Goal: Task Accomplishment & Management: Use online tool/utility

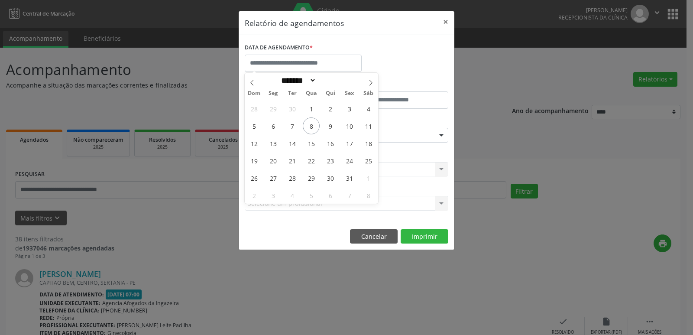
select select "*"
click at [311, 125] on span "8" at bounding box center [311, 125] width 17 height 17
type input "**********"
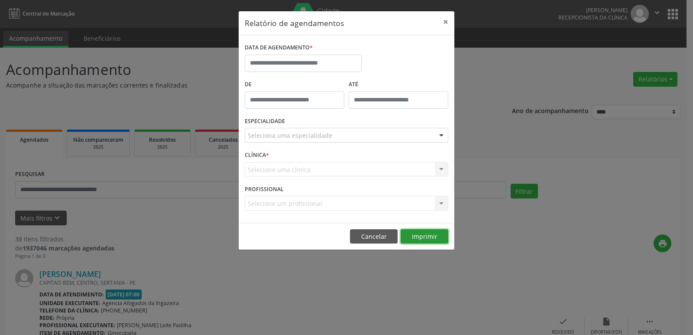
click at [426, 234] on button "Imprimir" at bounding box center [425, 236] width 48 height 15
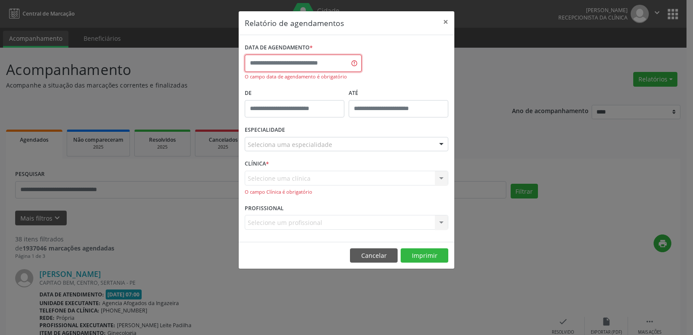
click at [308, 65] on input "text" at bounding box center [303, 63] width 117 height 17
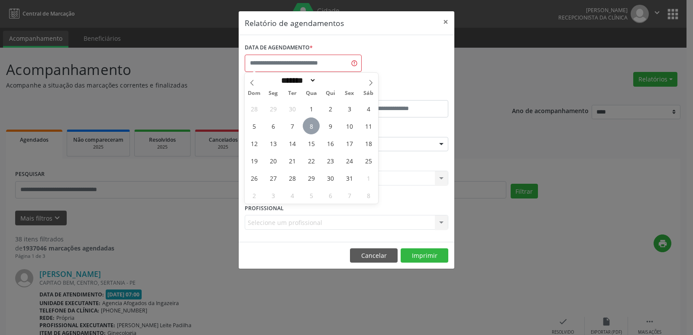
click at [316, 127] on span "8" at bounding box center [311, 125] width 17 height 17
type input "**********"
click at [316, 127] on span "8" at bounding box center [311, 125] width 17 height 17
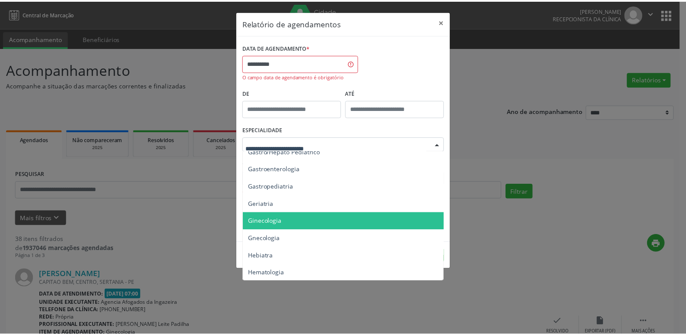
scroll to position [563, 0]
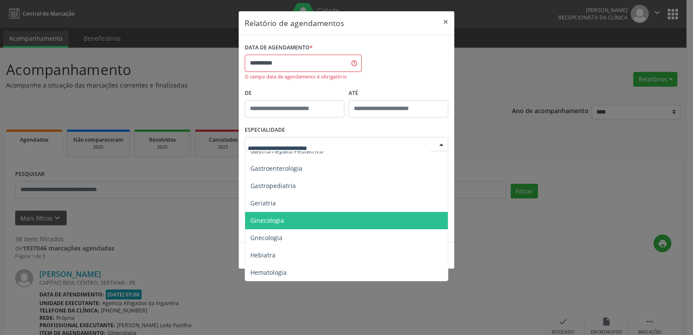
click at [259, 220] on span "Ginecologia" at bounding box center [267, 220] width 34 height 8
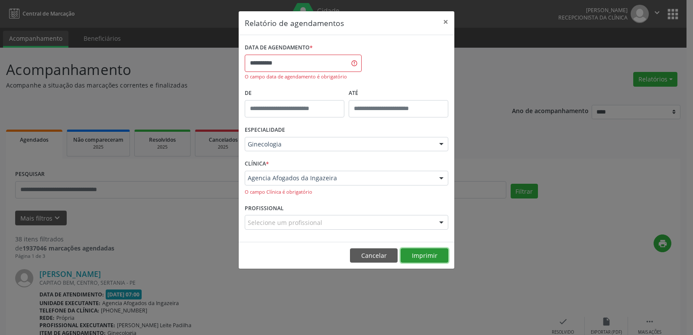
click at [423, 254] on button "Imprimir" at bounding box center [425, 255] width 48 height 15
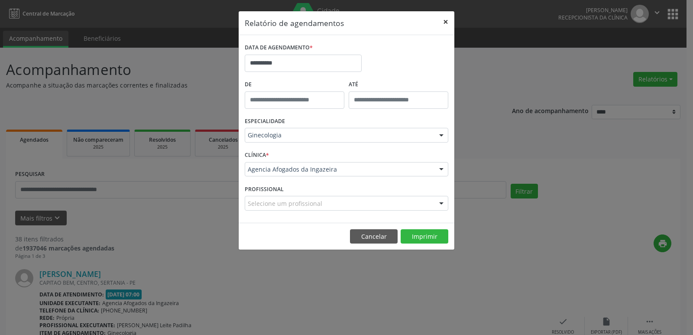
click at [445, 21] on button "×" at bounding box center [445, 21] width 17 height 21
